Goal: Find specific fact: Find specific fact

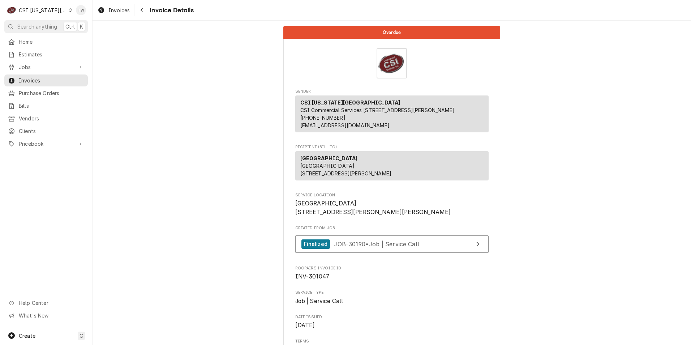
scroll to position [1148, 0]
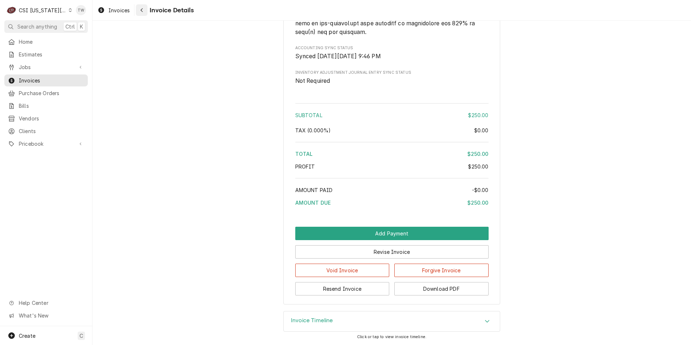
click at [143, 12] on icon "Navigate back" at bounding box center [141, 10] width 3 height 5
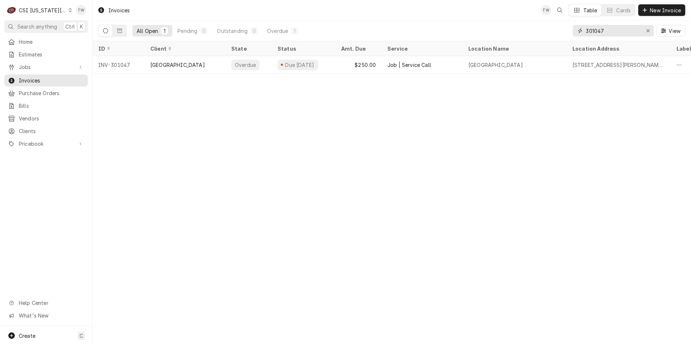
drag, startPoint x: 612, startPoint y: 31, endPoint x: 530, endPoint y: 27, distance: 82.2
click at [532, 28] on div "All Open 1 Pending 0 Outstanding 0 Overdue 1 301047 View" at bounding box center [391, 31] width 587 height 20
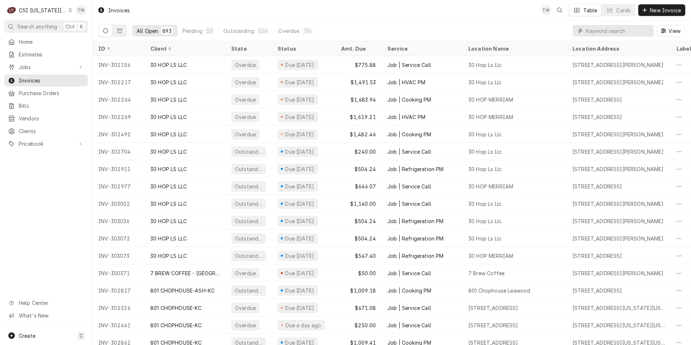
click at [606, 31] on input "Dynamic Content Wrapper" at bounding box center [618, 31] width 64 height 12
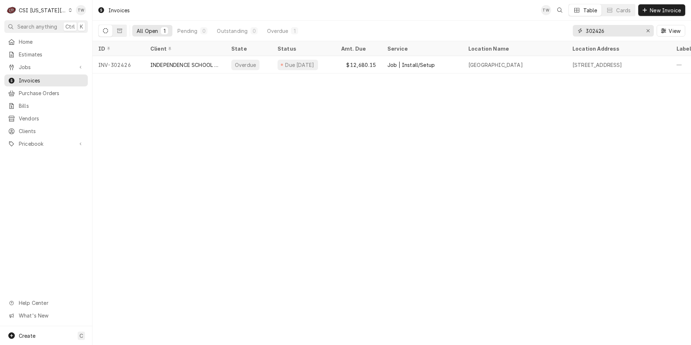
click at [612, 29] on input "302426" at bounding box center [613, 31] width 54 height 12
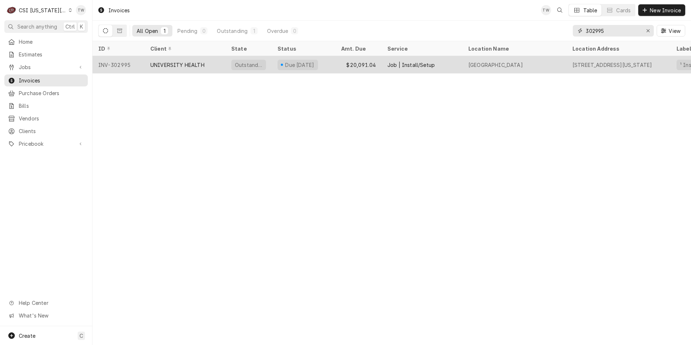
type input "302995"
click at [140, 65] on div "INV-302995" at bounding box center [118, 64] width 52 height 17
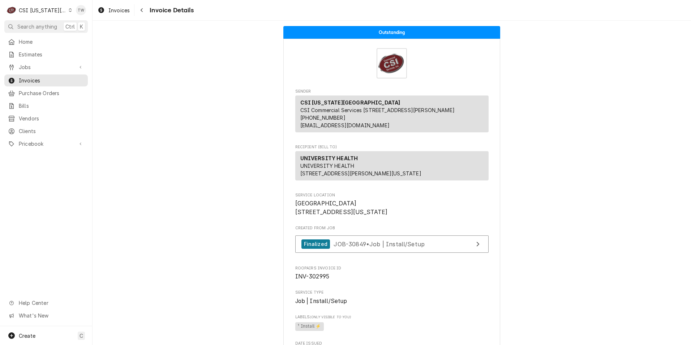
click at [148, 14] on div "Invoice Details" at bounding box center [164, 10] width 57 height 12
click at [144, 13] on div "Navigate back" at bounding box center [141, 10] width 7 height 7
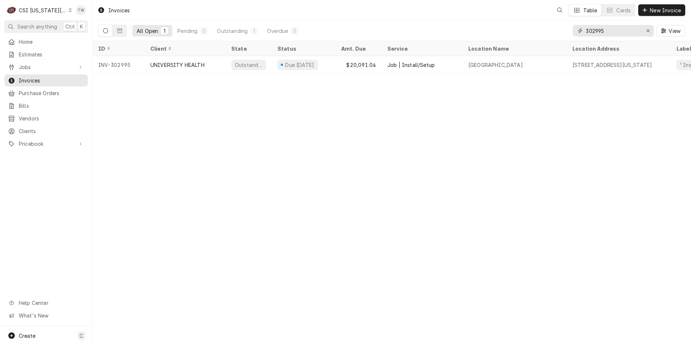
drag, startPoint x: 608, startPoint y: 32, endPoint x: 489, endPoint y: 16, distance: 120.3
click at [489, 16] on div "Invoices Table Cards New Invoice All Open 1 Pending 0 Outstanding 1 Overdue 0 3…" at bounding box center [391, 20] width 598 height 41
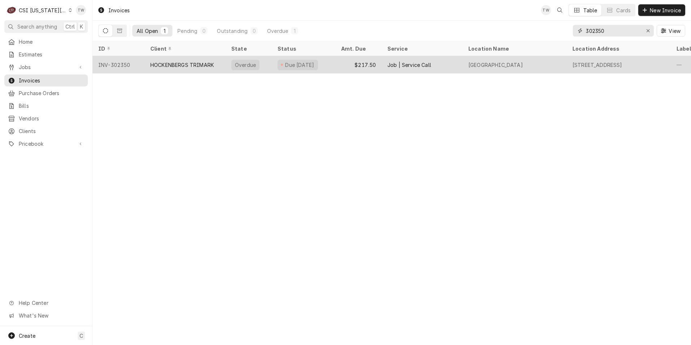
type input "302350"
click at [198, 66] on div "HOCKENBERGS TRIMARK" at bounding box center [182, 65] width 64 height 8
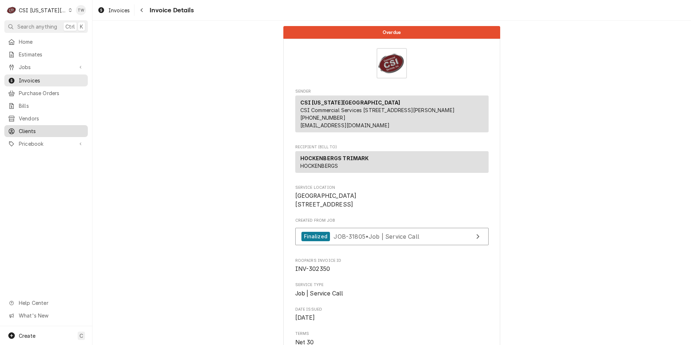
click at [42, 127] on span "Clients" at bounding box center [51, 131] width 65 height 8
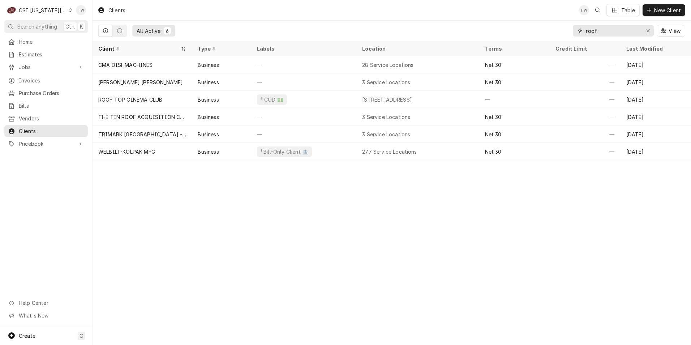
drag, startPoint x: 606, startPoint y: 28, endPoint x: 469, endPoint y: 29, distance: 136.6
click at [469, 29] on div "All Active 6 roof View" at bounding box center [391, 31] width 587 height 20
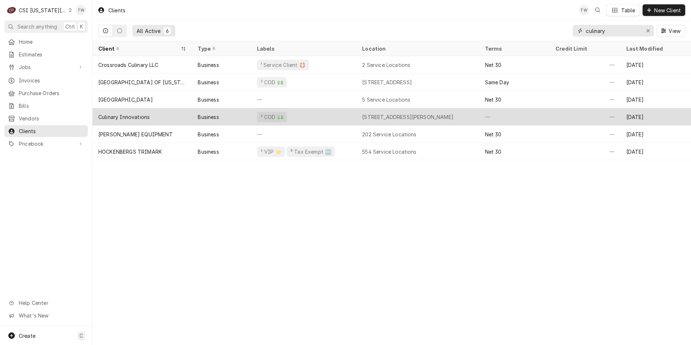
type input "culinary"
click at [315, 117] on div "² COD 💵" at bounding box center [303, 116] width 105 height 17
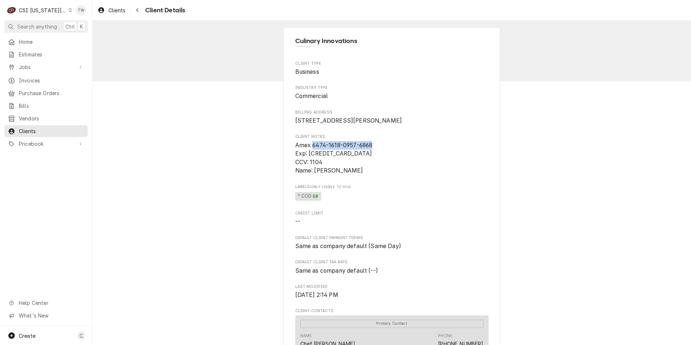
drag, startPoint x: 375, startPoint y: 152, endPoint x: 310, endPoint y: 152, distance: 65.0
click at [310, 152] on span "Amex 6474-1618-0957-6868 Exp: [CREDIT_CARD_DATA] CCV: 1104 Name: [PERSON_NAME]" at bounding box center [391, 158] width 193 height 34
copy span "6474-1618-0957-6868"
drag, startPoint x: 358, startPoint y: 181, endPoint x: 311, endPoint y: 178, distance: 46.3
click at [311, 174] on span "Amex 6474-1618-0957-6868 Exp: [CREDIT_CARD_DATA] CCV: 1104 Name: [PERSON_NAME]" at bounding box center [333, 158] width 77 height 33
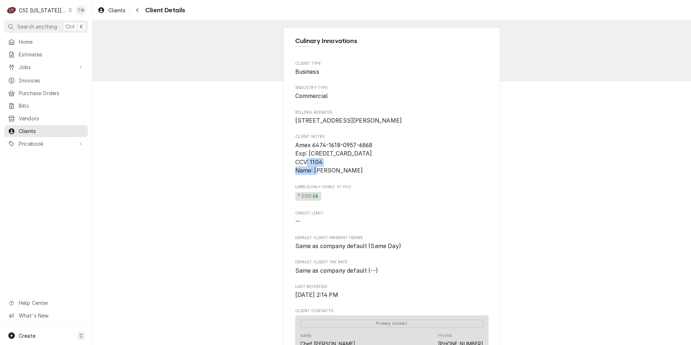
copy span "[PERSON_NAME]"
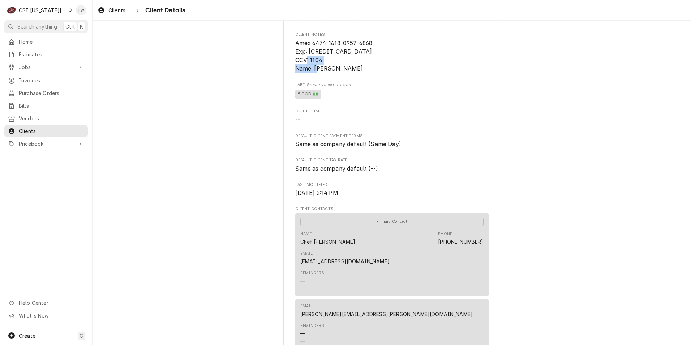
scroll to position [145, 0]
